Goal: Task Accomplishment & Management: Use online tool/utility

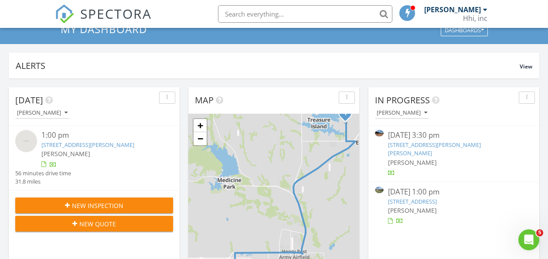
scroll to position [87, 0]
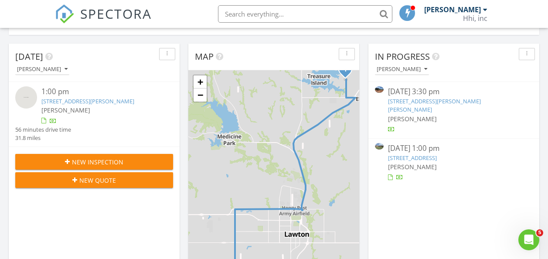
click at [434, 154] on link "[STREET_ADDRESS]" at bounding box center [412, 158] width 49 height 8
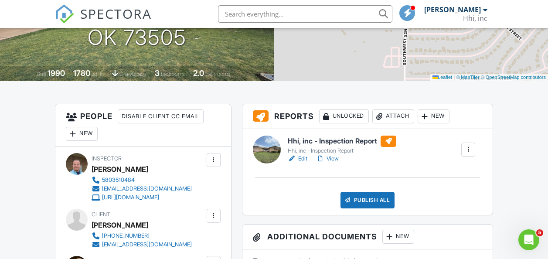
scroll to position [174, 0]
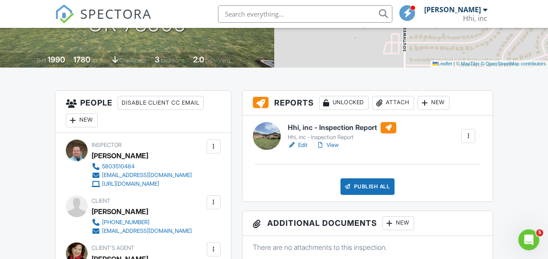
click at [330, 146] on link "View" at bounding box center [327, 145] width 23 height 9
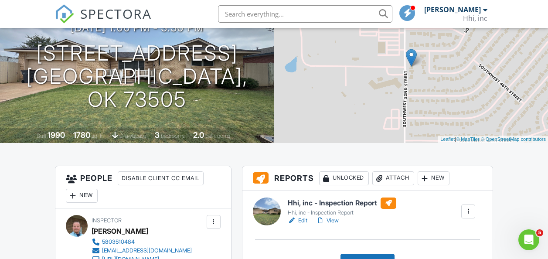
scroll to position [131, 0]
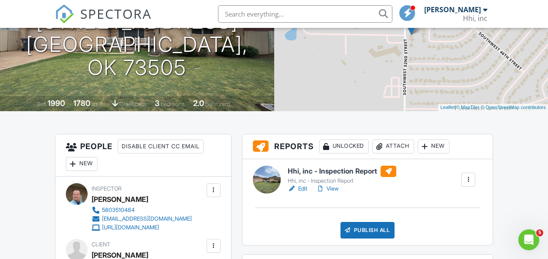
click at [335, 190] on link "View" at bounding box center [327, 188] width 23 height 9
